Goal: Information Seeking & Learning: Learn about a topic

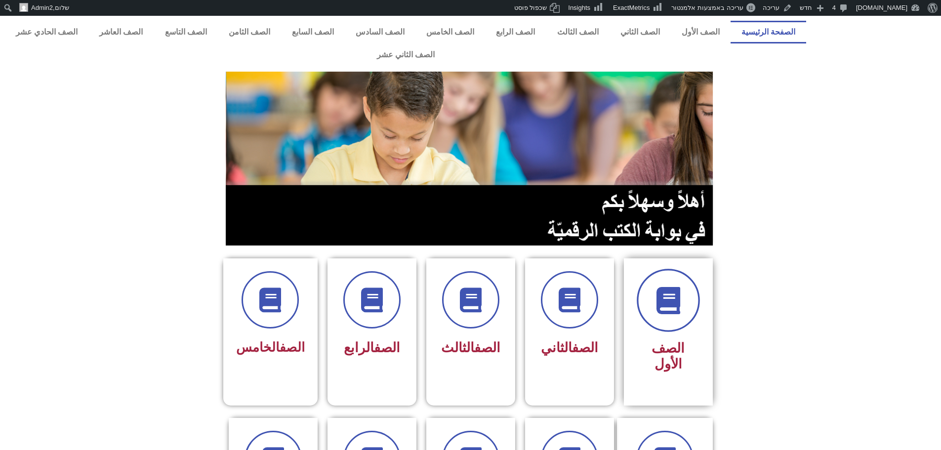
click at [664, 287] on icon at bounding box center [668, 300] width 27 height 27
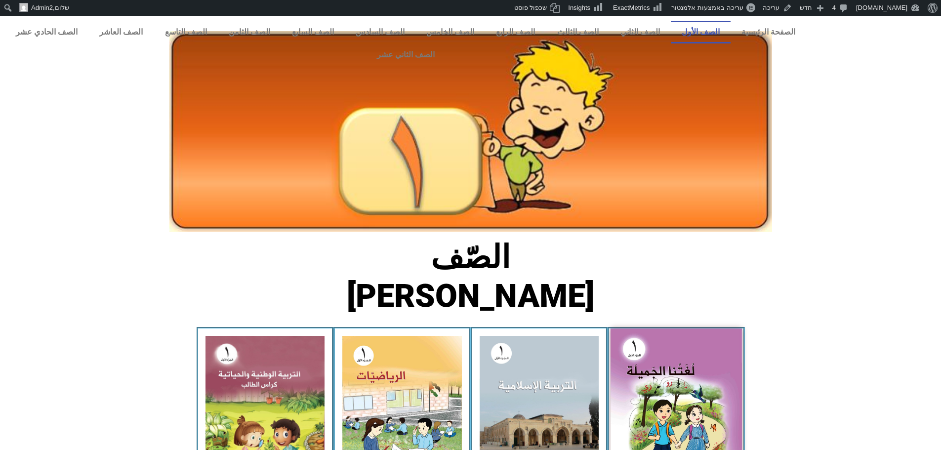
click at [685, 332] on img at bounding box center [676, 410] width 131 height 162
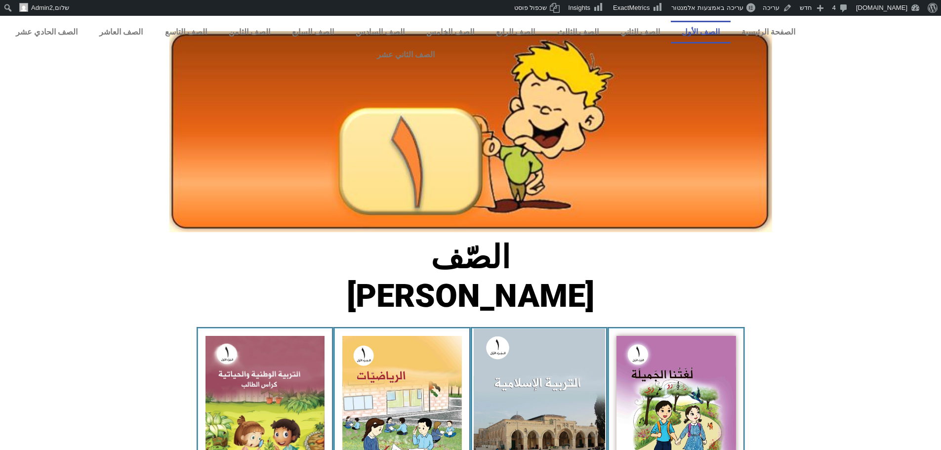
click at [522, 355] on img at bounding box center [538, 409] width 131 height 161
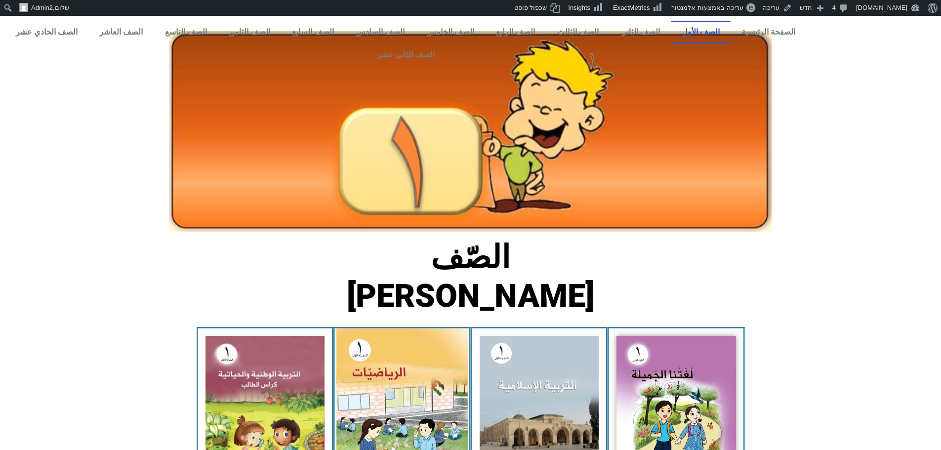
click at [372, 329] on img at bounding box center [401, 411] width 131 height 165
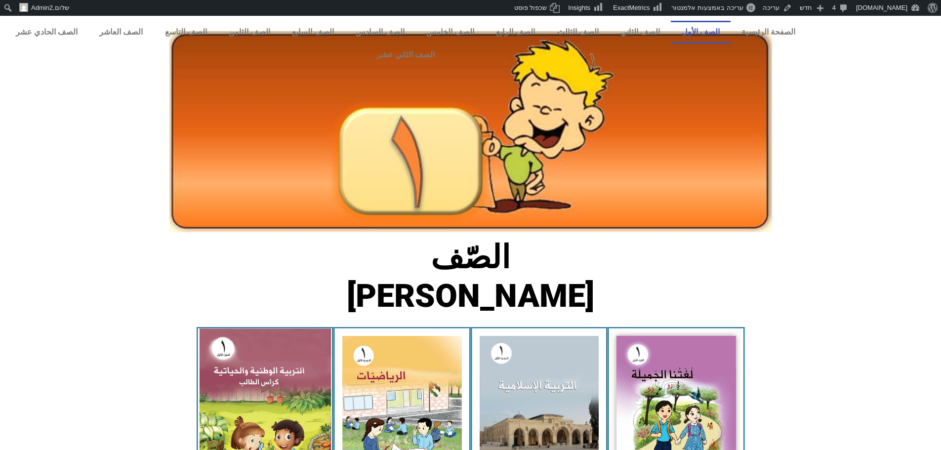
click at [287, 329] on img at bounding box center [264, 409] width 131 height 161
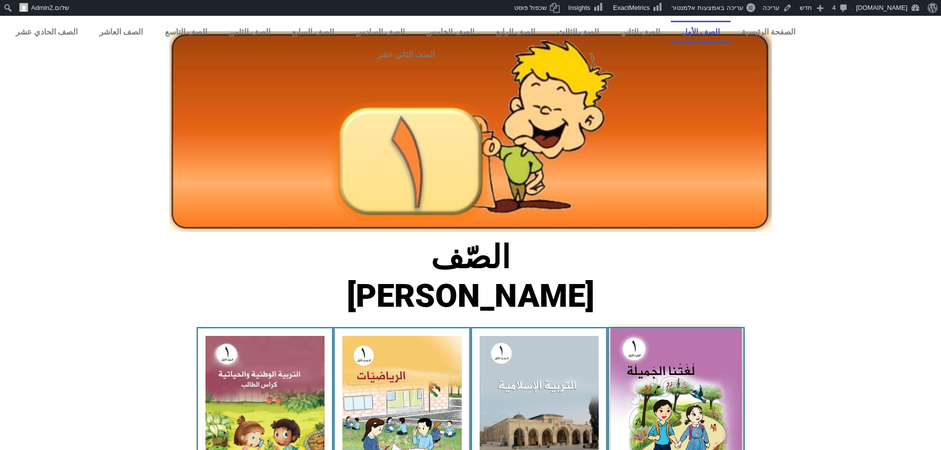
click at [672, 356] on img at bounding box center [676, 410] width 131 height 162
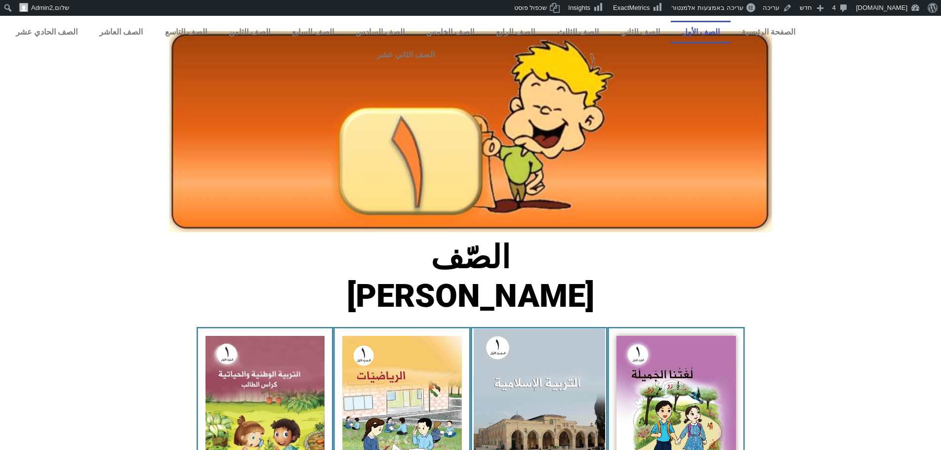
click at [554, 330] on img at bounding box center [538, 409] width 131 height 161
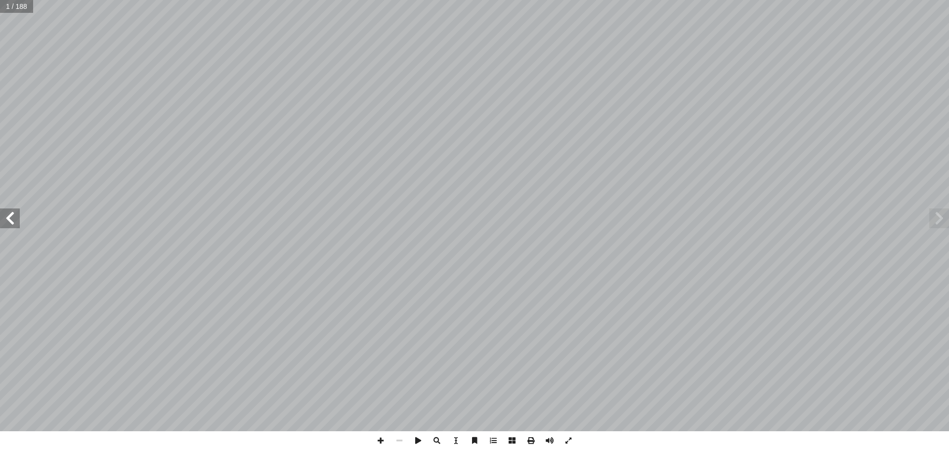
click at [4, 219] on span at bounding box center [10, 218] width 20 height 20
